Goal: Obtain resource: Download file/media

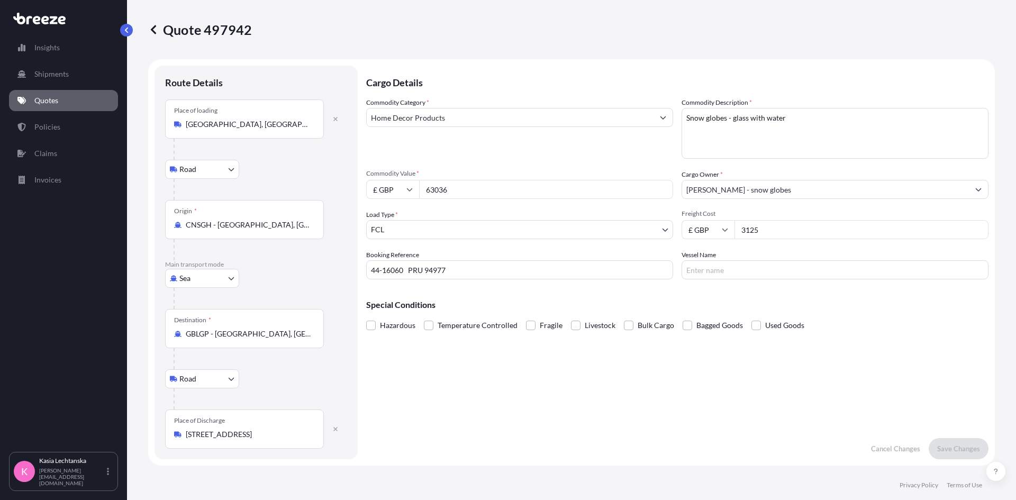
select select "Road"
select select "Sea"
select select "Road"
select select "2"
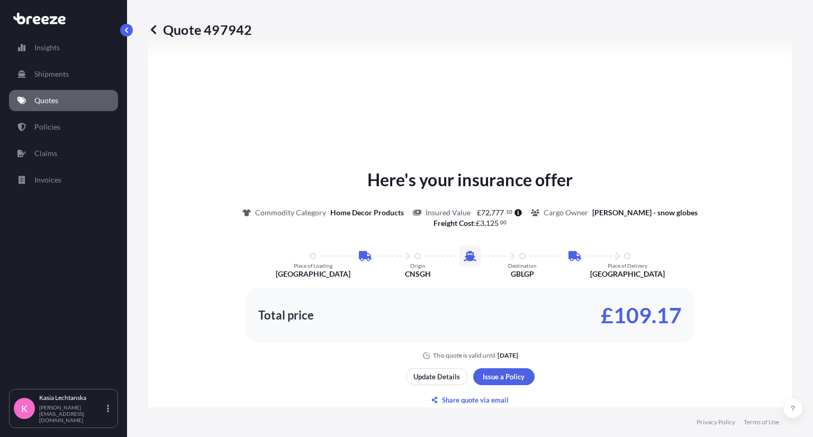
scroll to position [635, 0]
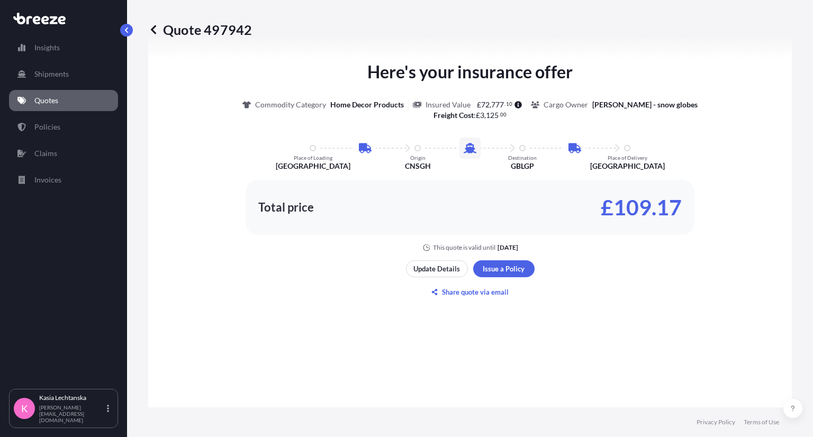
click at [702, 43] on div "Quote 497942" at bounding box center [469, 29] width 643 height 59
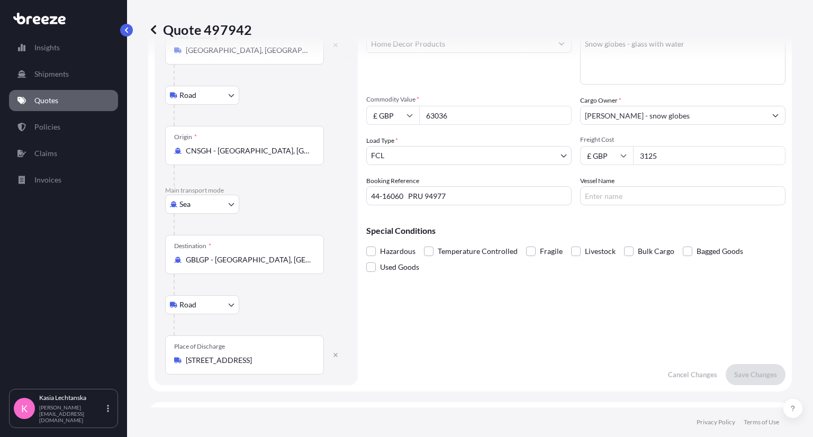
scroll to position [0, 0]
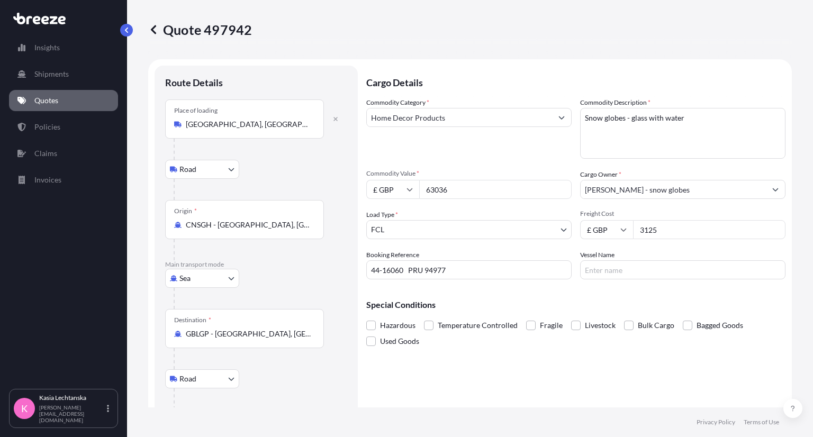
click at [584, 69] on p "Cargo Details" at bounding box center [575, 82] width 419 height 32
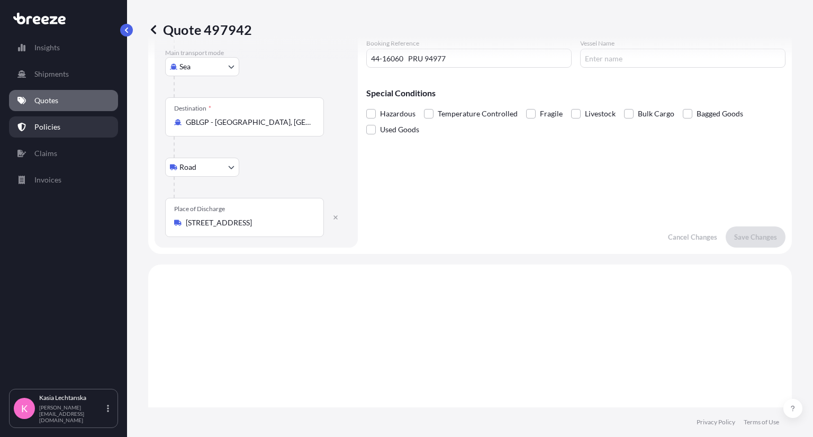
click at [63, 128] on link "Policies" at bounding box center [63, 126] width 109 height 21
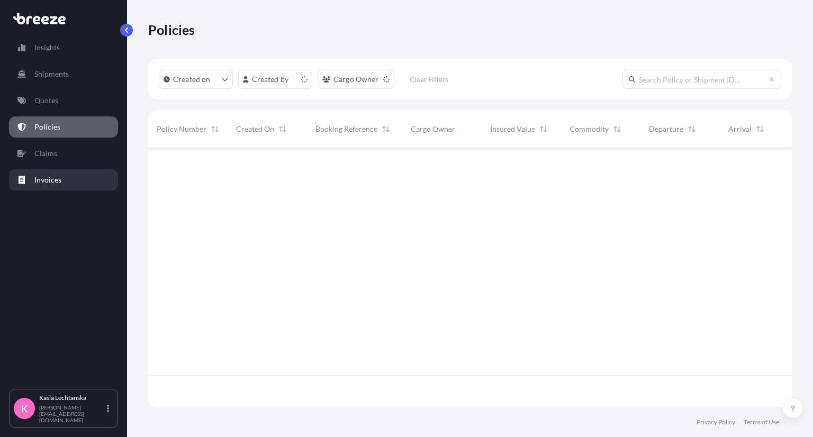
scroll to position [257, 635]
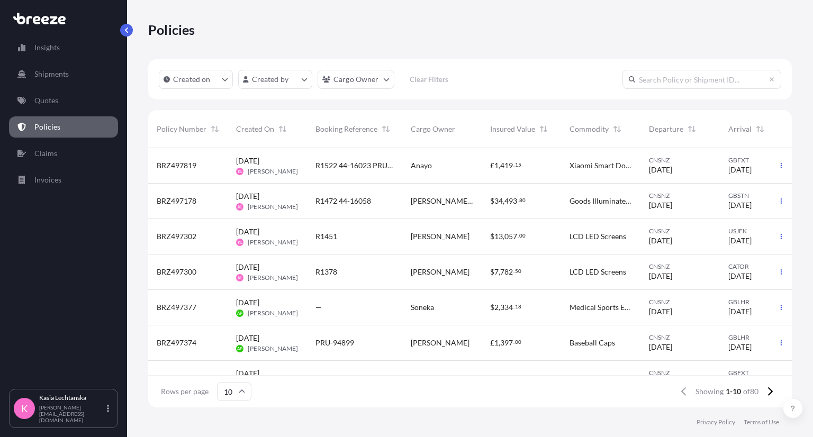
click at [378, 196] on div "R1472 44-16058" at bounding box center [354, 201] width 78 height 11
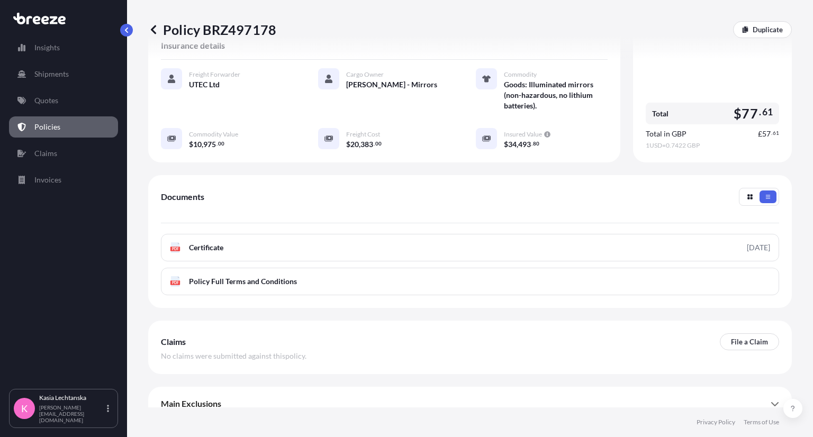
scroll to position [220, 0]
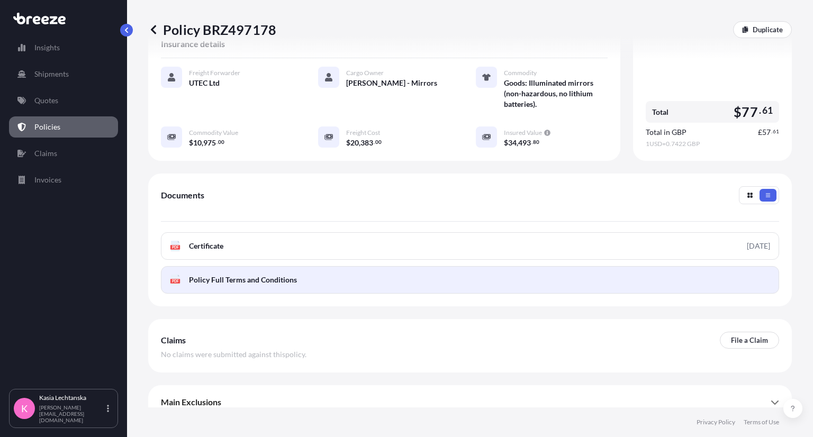
click at [629, 268] on link "PDF Policy Full Terms and Conditions" at bounding box center [470, 280] width 618 height 28
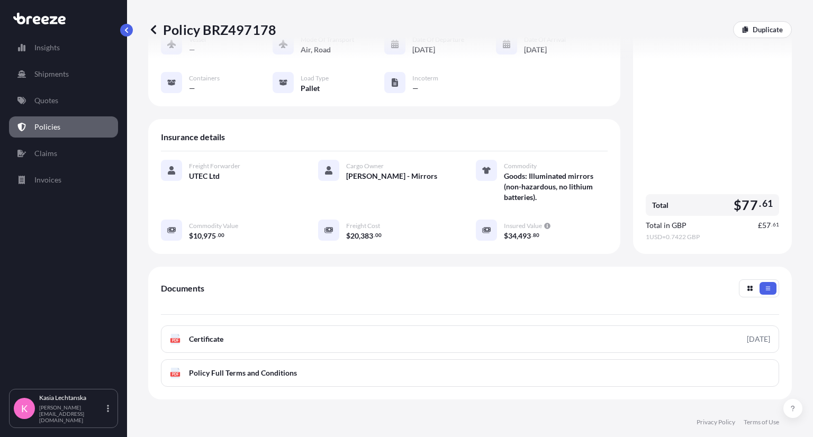
scroll to position [0, 0]
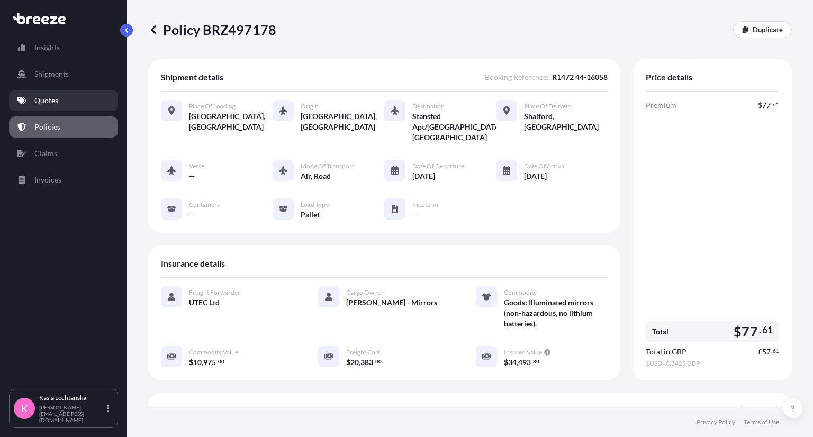
click at [33, 96] on link "Quotes" at bounding box center [63, 100] width 109 height 21
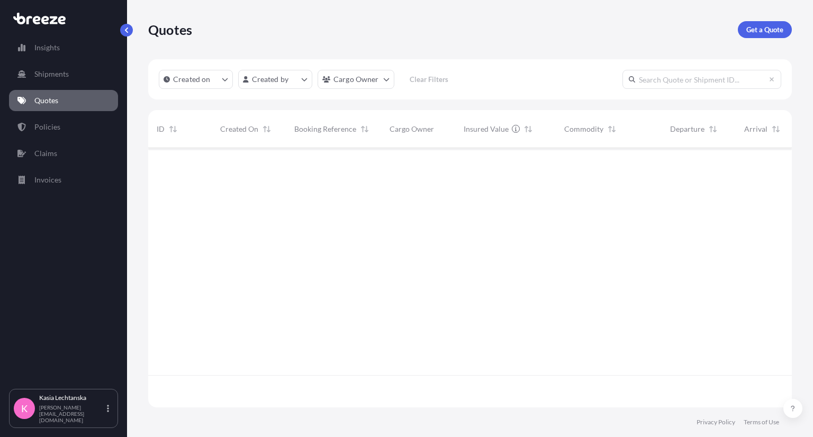
scroll to position [257, 635]
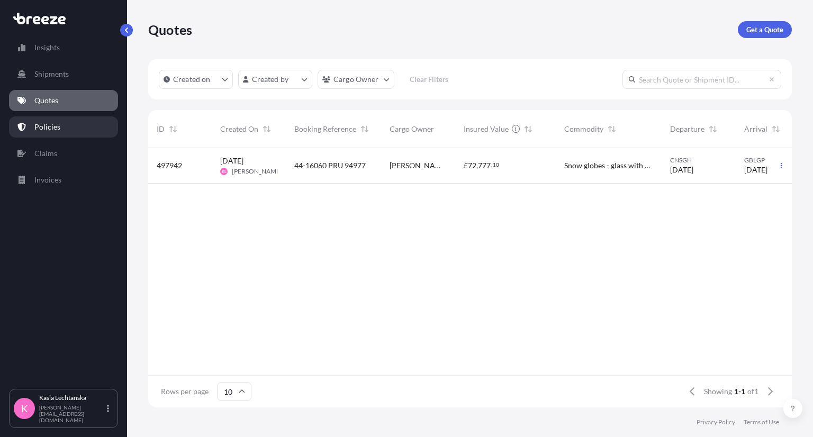
click at [44, 130] on p "Policies" at bounding box center [47, 127] width 26 height 11
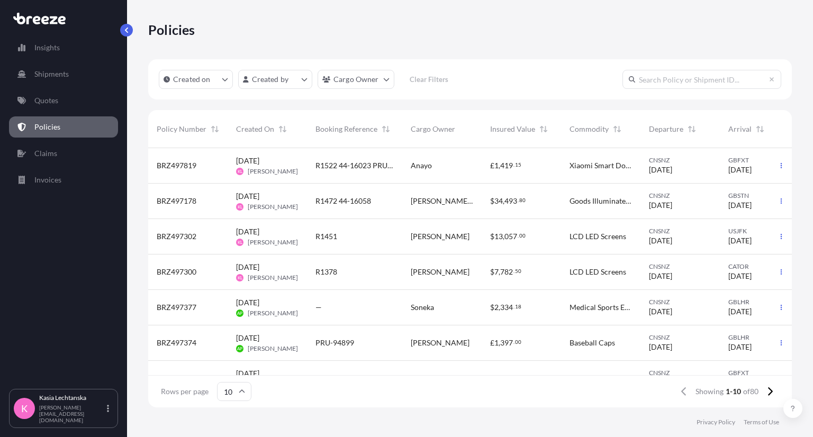
click at [281, 204] on span "[PERSON_NAME]" at bounding box center [273, 207] width 50 height 8
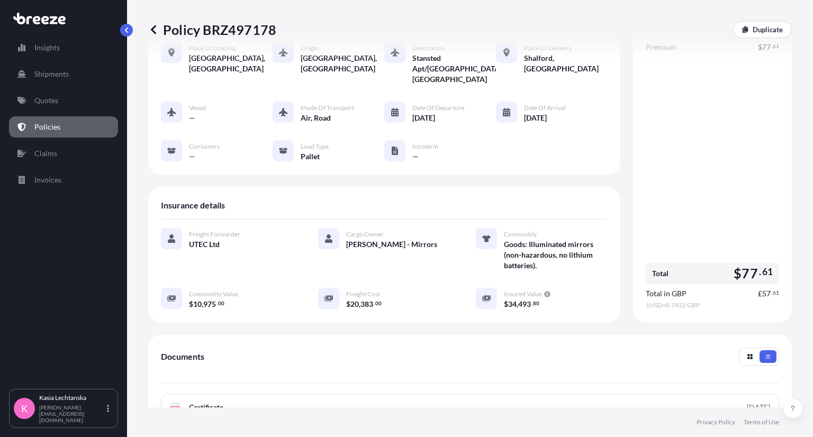
scroll to position [212, 0]
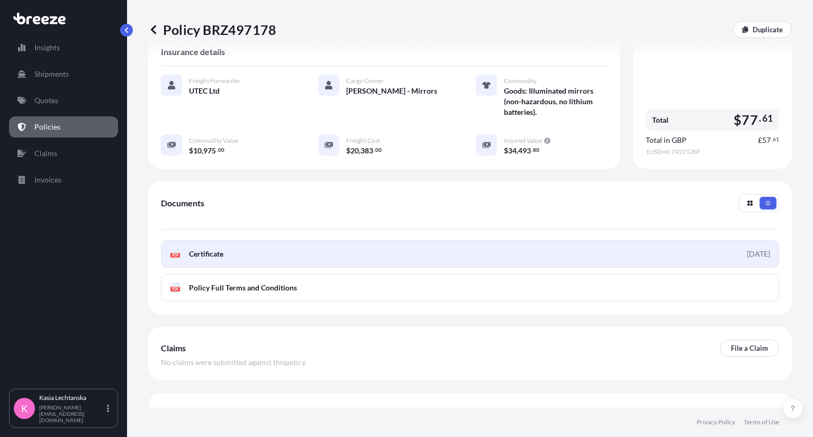
click at [424, 246] on link "PDF Certificate [DATE]" at bounding box center [470, 254] width 618 height 28
